Goal: Information Seeking & Learning: Understand process/instructions

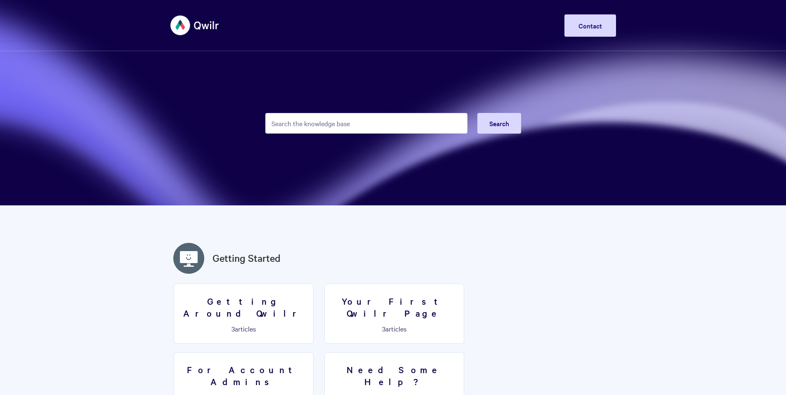
click at [352, 120] on input "Search the knowledge base" at bounding box center [366, 123] width 202 height 21
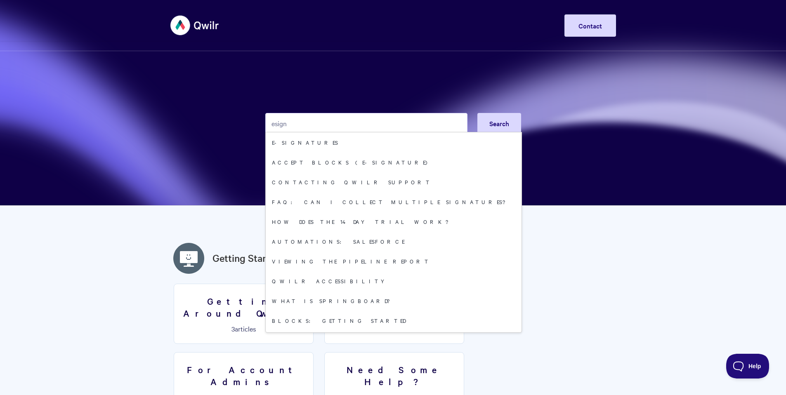
type input "esign"
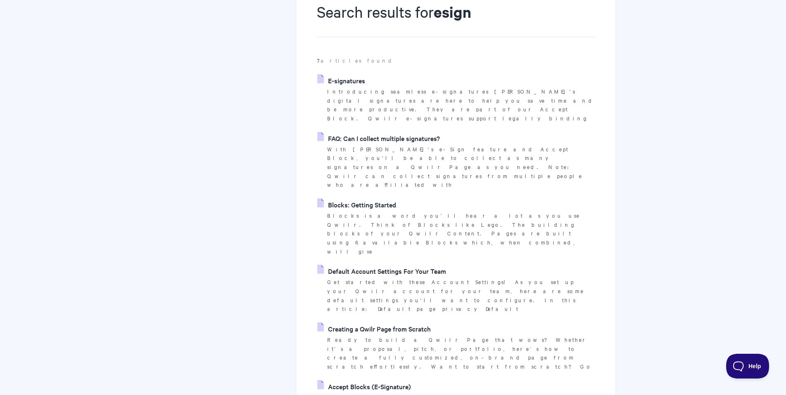
scroll to position [110, 0]
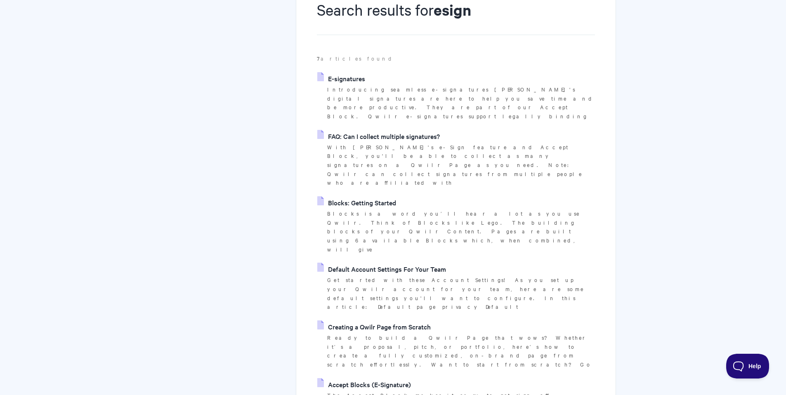
click at [380, 378] on link "Accept Blocks (E-Signature)" at bounding box center [364, 384] width 94 height 12
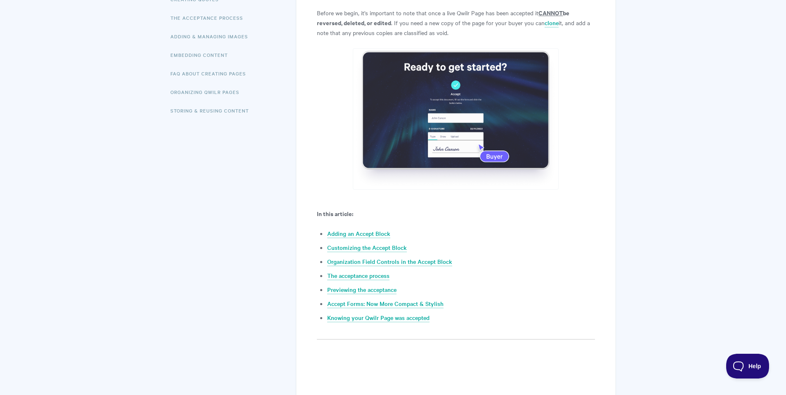
scroll to position [219, 0]
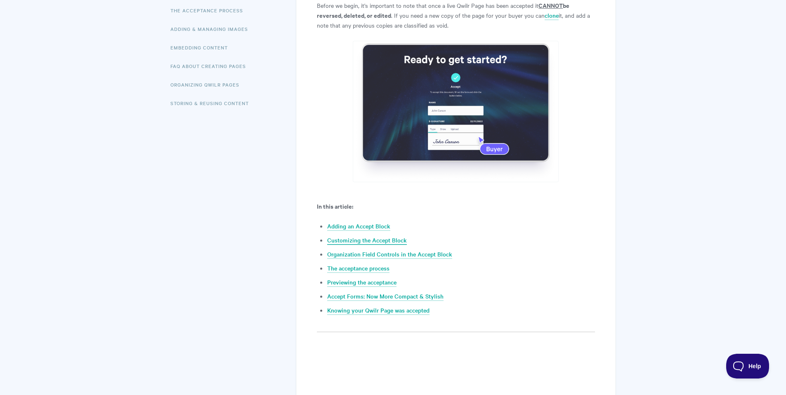
click at [380, 241] on link "Customizing the Accept Block" at bounding box center [367, 240] width 80 height 9
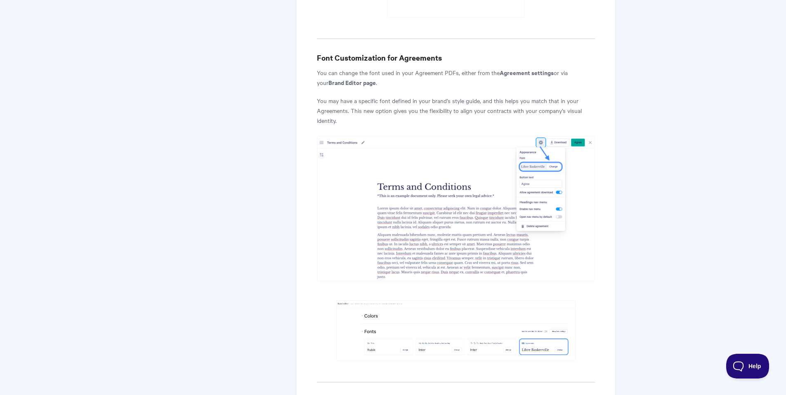
scroll to position [3768, 0]
